Goal: Register for event/course

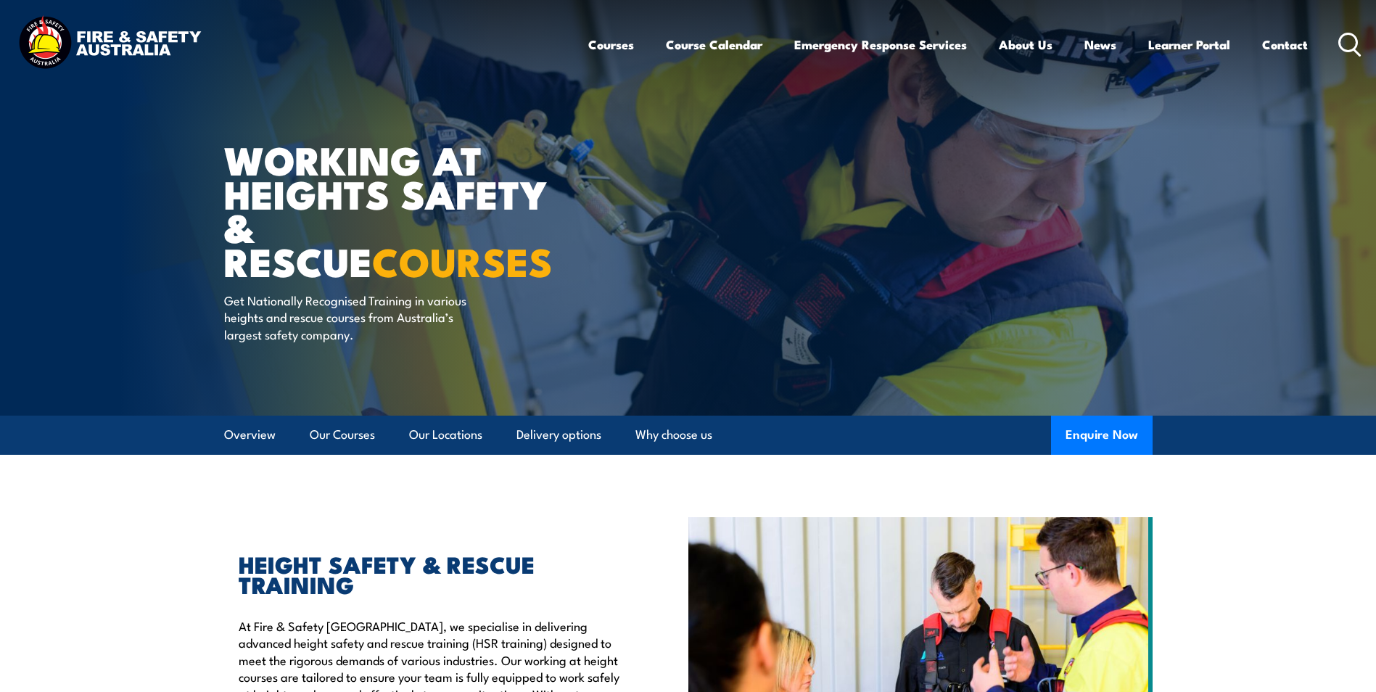
scroll to position [290, 0]
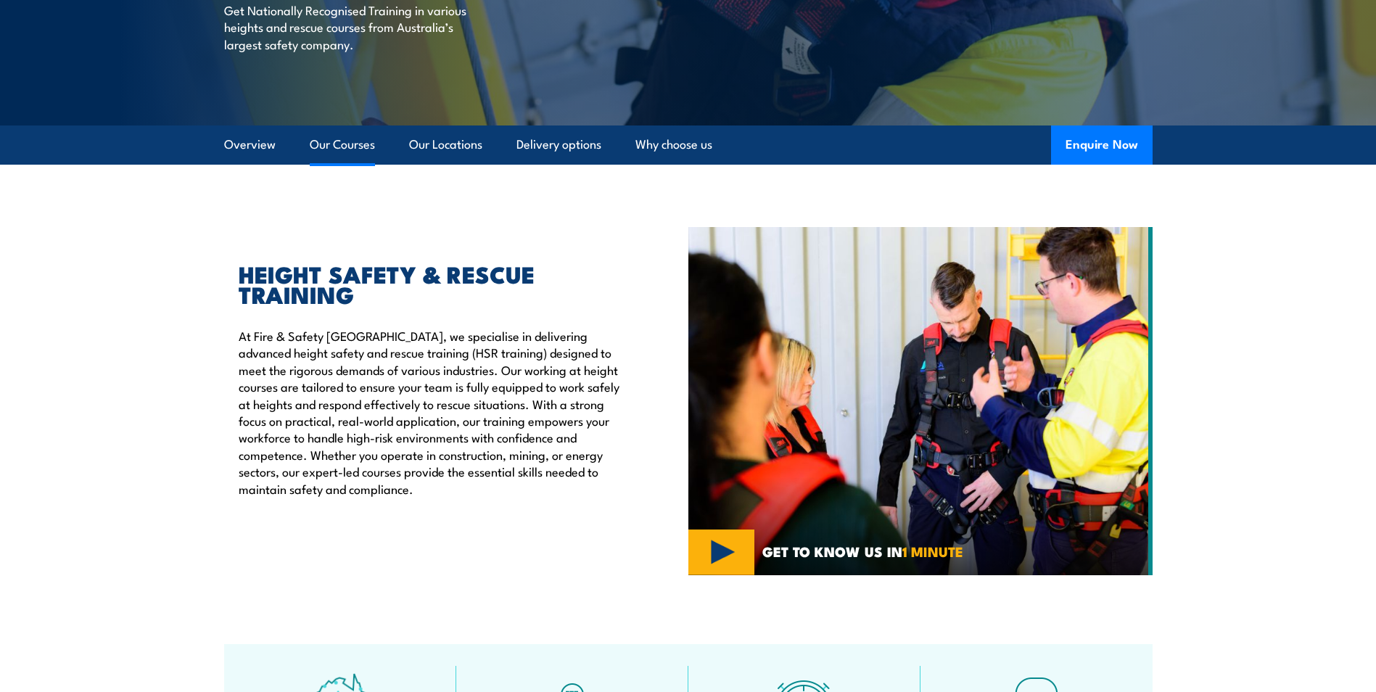
click at [337, 148] on link "Our Courses" at bounding box center [342, 144] width 65 height 38
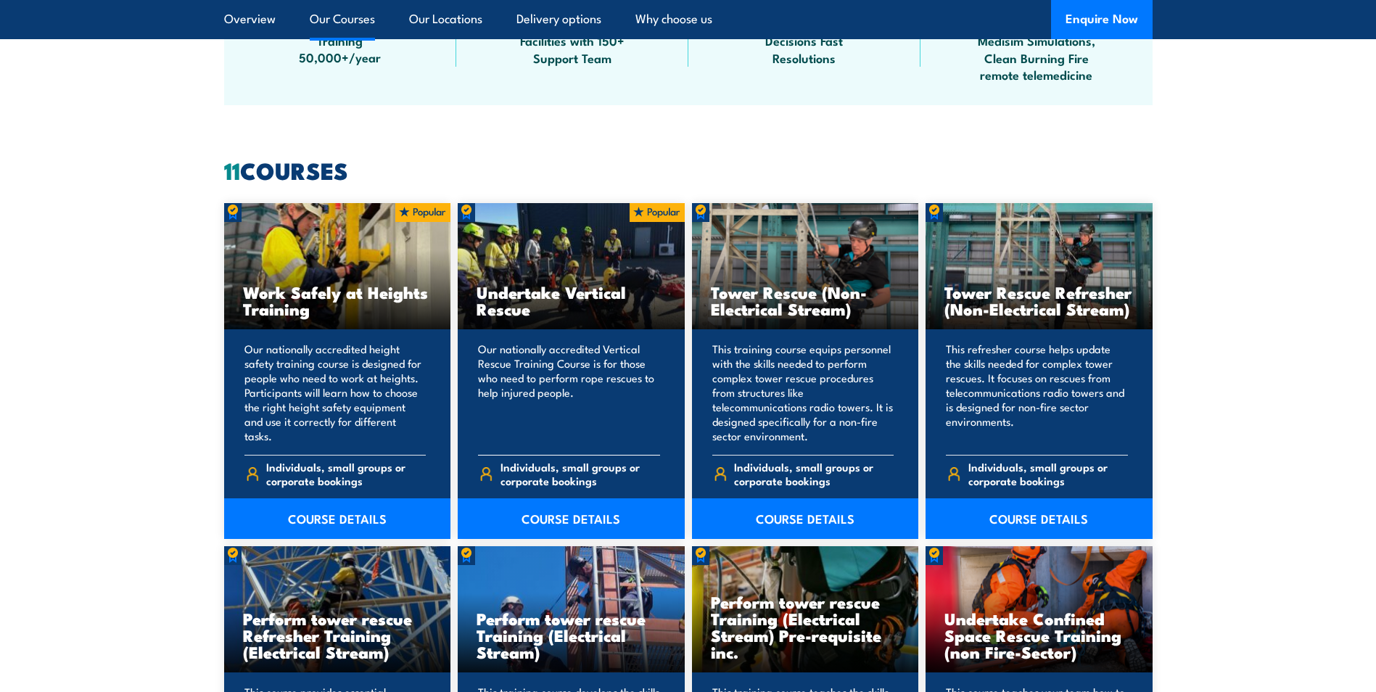
scroll to position [1077, 0]
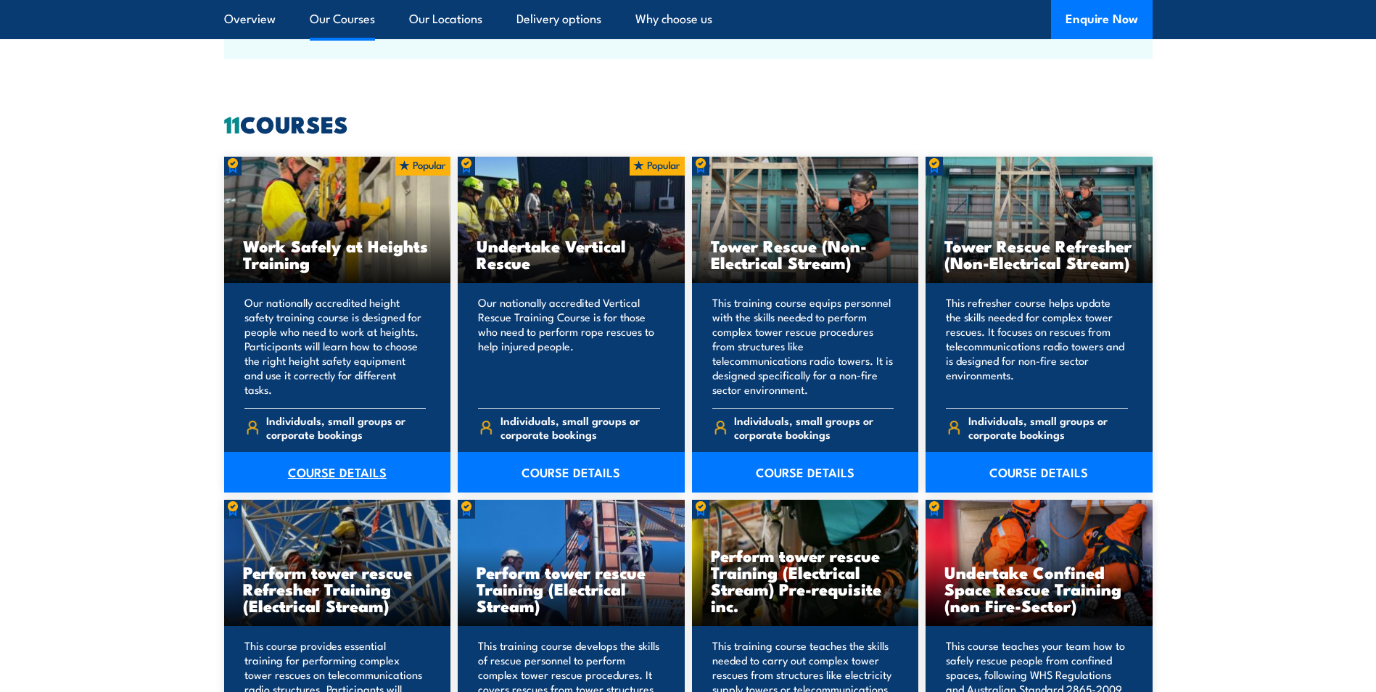
click at [350, 468] on link "COURSE DETAILS" at bounding box center [337, 472] width 227 height 41
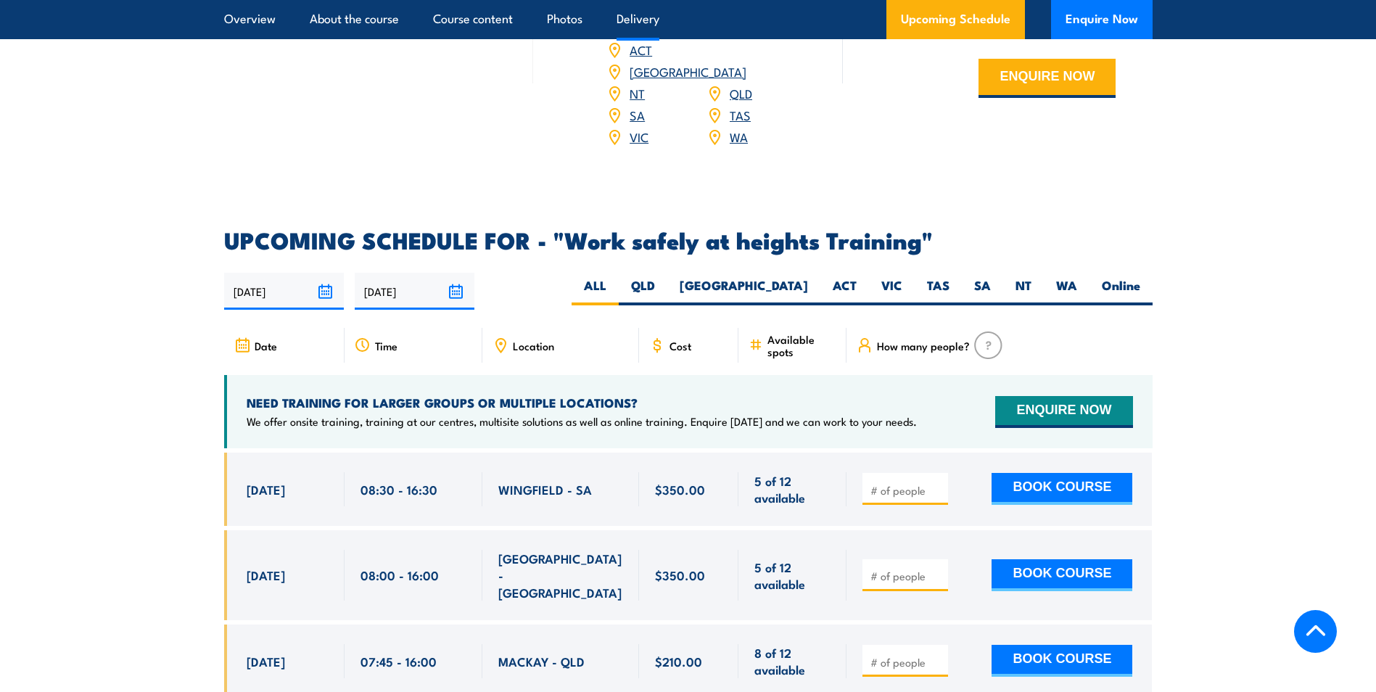
scroll to position [2103, 0]
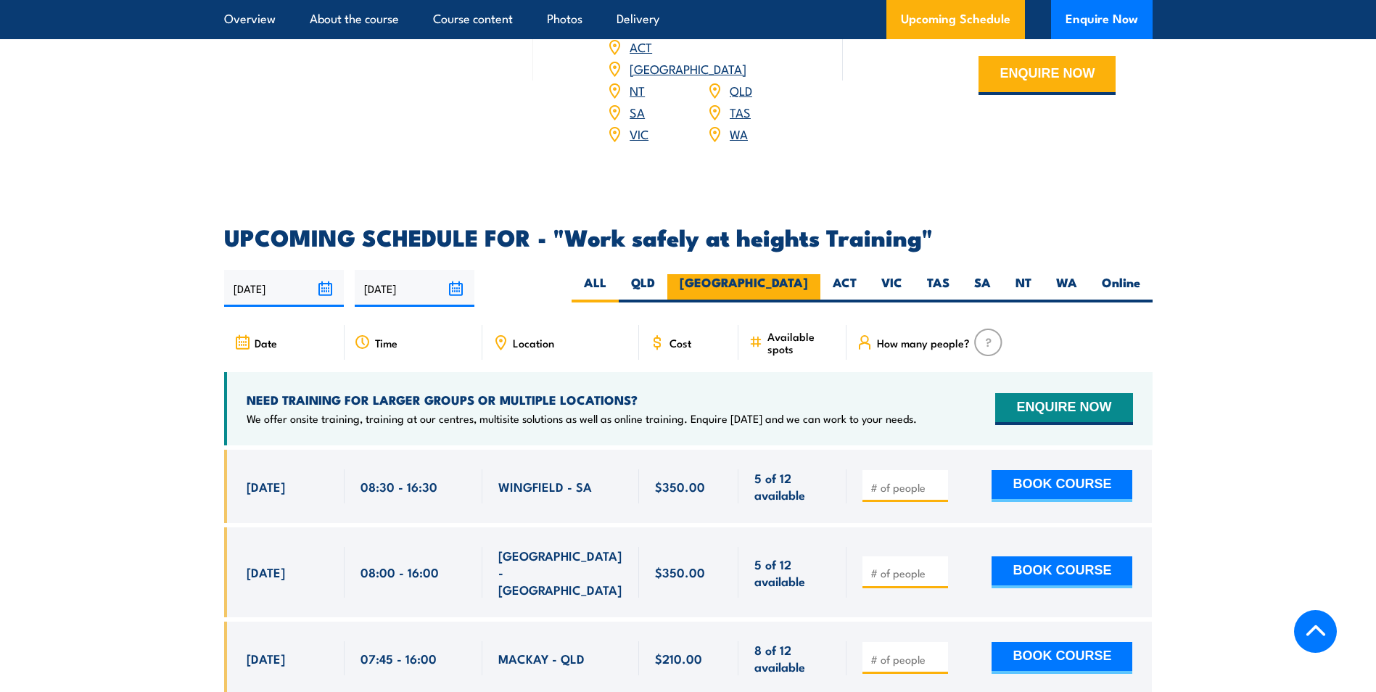
click at [779, 274] on label "[GEOGRAPHIC_DATA]" at bounding box center [743, 288] width 153 height 28
click at [808, 274] on input "[GEOGRAPHIC_DATA]" at bounding box center [812, 278] width 9 height 9
radio input "true"
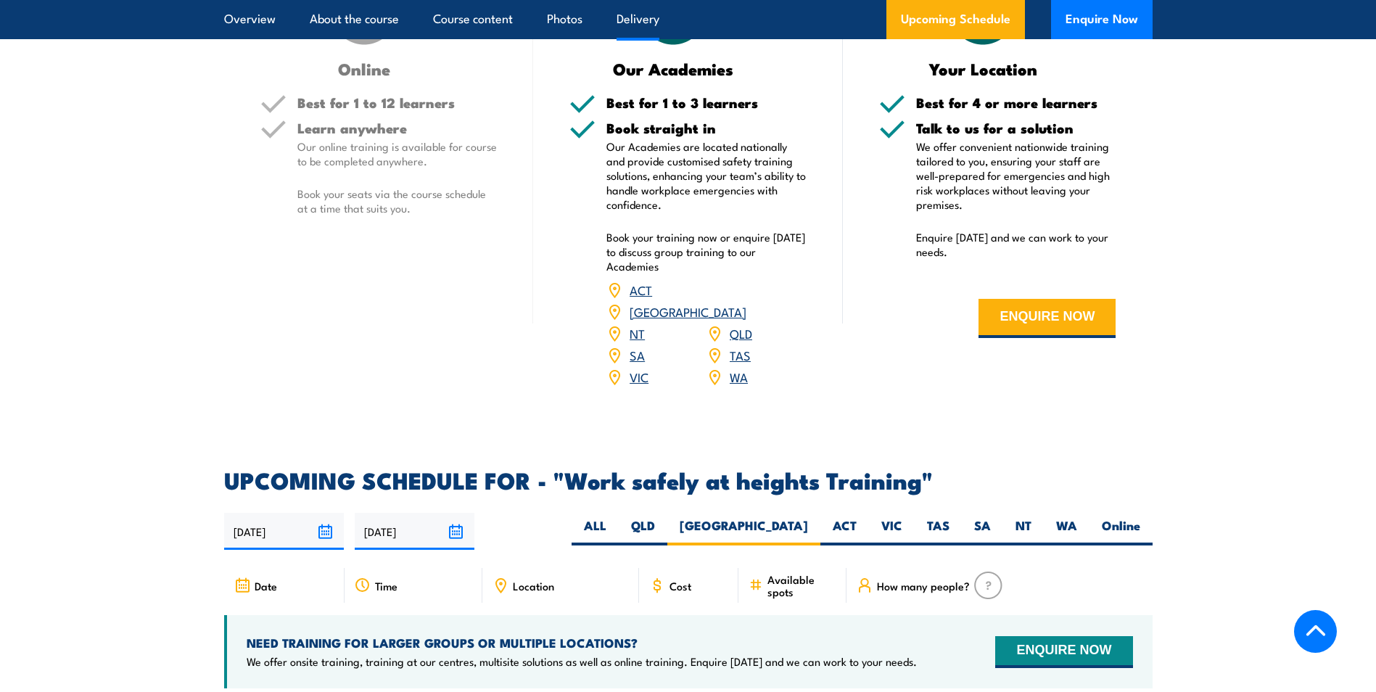
scroll to position [2176, 0]
